Goal: Task Accomplishment & Management: Manage account settings

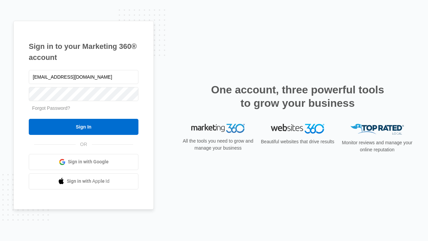
type input "[EMAIL_ADDRESS][DOMAIN_NAME]"
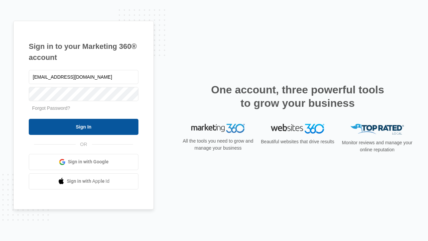
click at [84, 126] on input "Sign In" at bounding box center [84, 127] width 110 height 16
